Goal: Task Accomplishment & Management: Complete application form

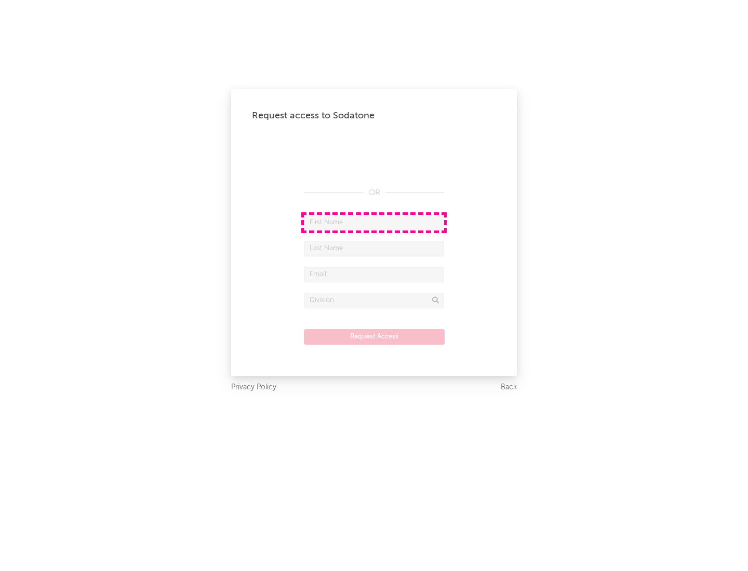
click at [374, 222] on input "text" at bounding box center [374, 223] width 140 height 16
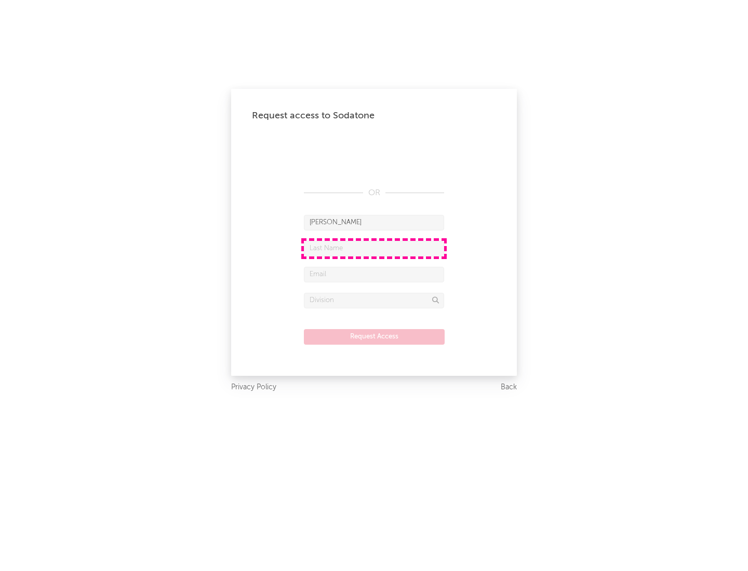
type input "[PERSON_NAME]"
click at [374, 248] on input "text" at bounding box center [374, 249] width 140 height 16
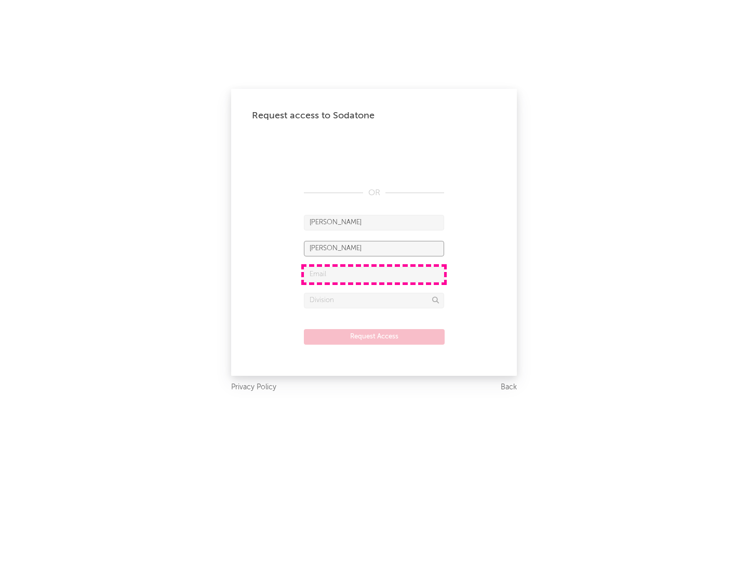
type input "[PERSON_NAME]"
click at [374, 274] on input "text" at bounding box center [374, 275] width 140 height 16
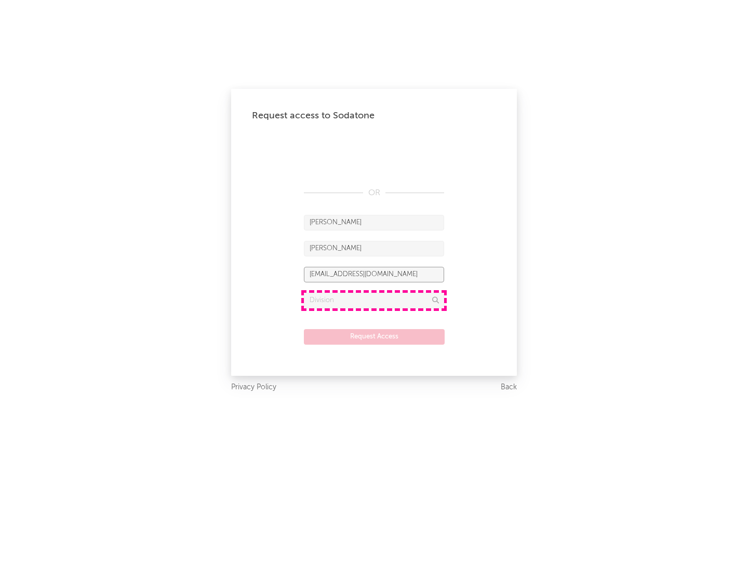
type input "[EMAIL_ADDRESS][DOMAIN_NAME]"
click at [374, 300] on input "text" at bounding box center [374, 301] width 140 height 16
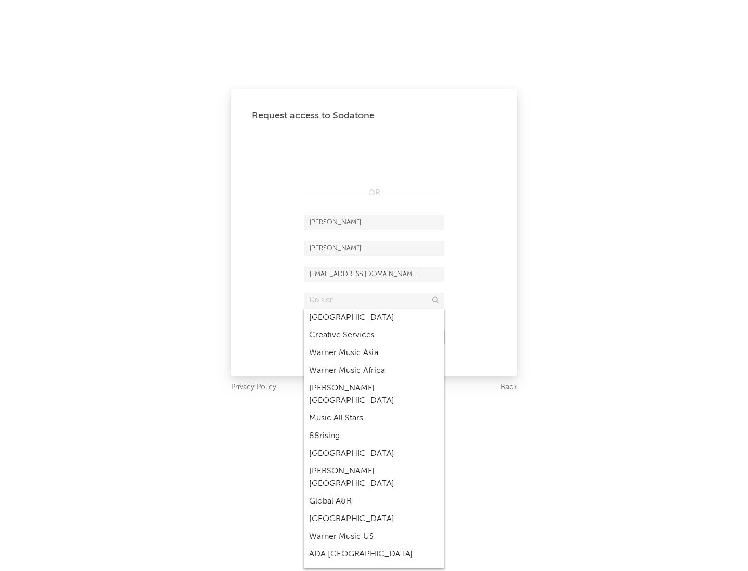
click at [371, 410] on div "Music All Stars" at bounding box center [374, 419] width 140 height 18
type input "Music All Stars"
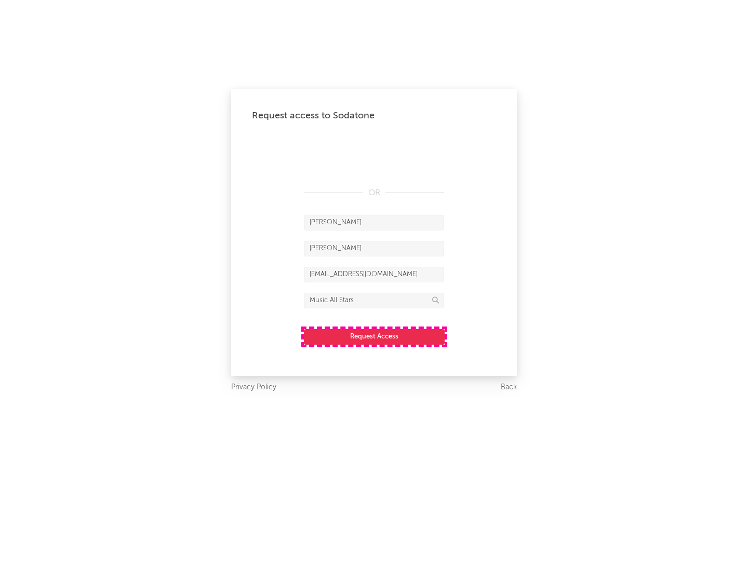
click at [374, 336] on button "Request Access" at bounding box center [374, 337] width 141 height 16
